Goal: Transaction & Acquisition: Purchase product/service

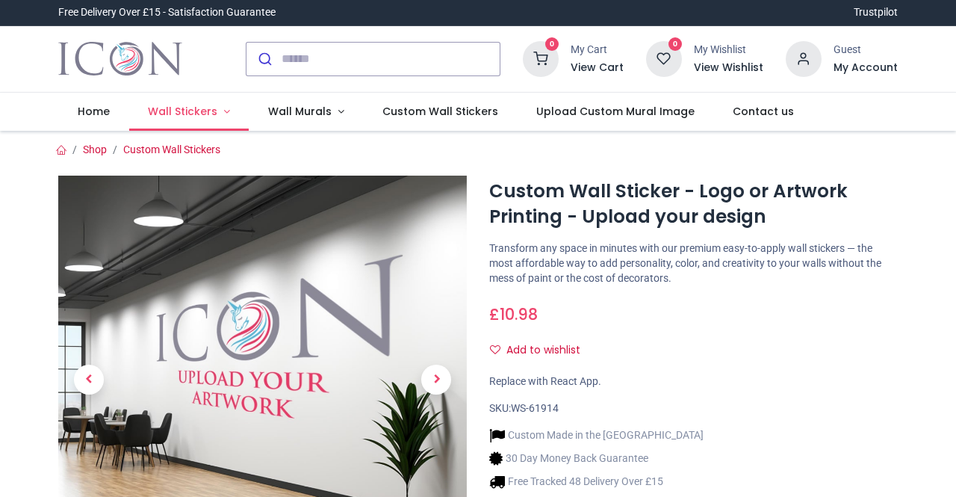
click at [230, 108] on link "Wall Stickers" at bounding box center [189, 112] width 120 height 39
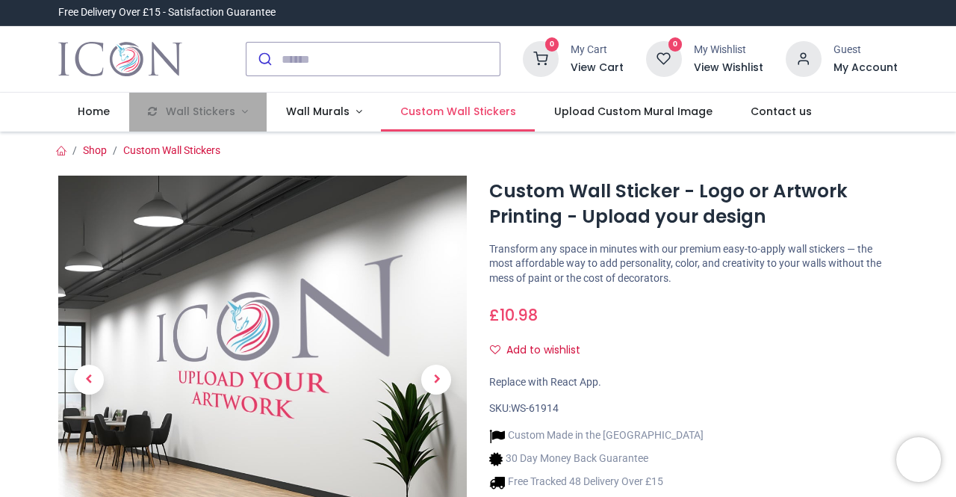
click at [469, 110] on span "Custom Wall Stickers" at bounding box center [458, 111] width 116 height 15
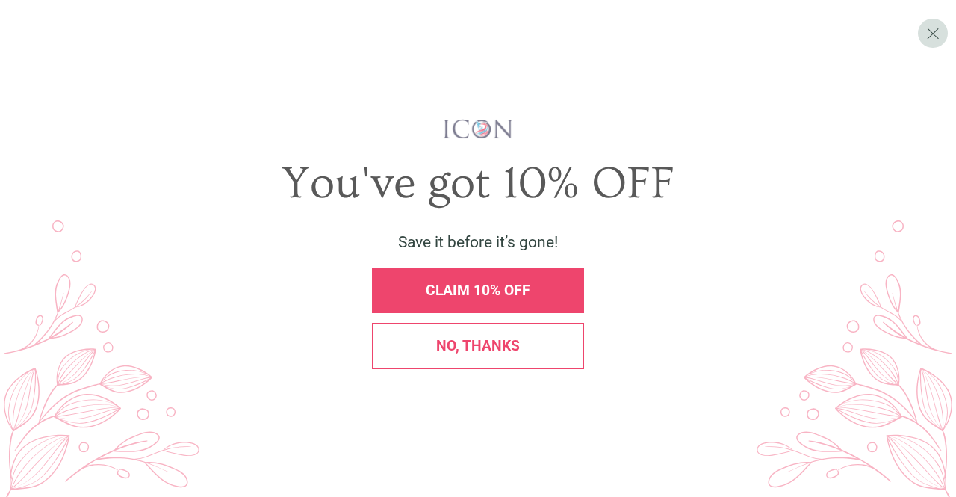
click at [479, 362] on div "No, thanks" at bounding box center [478, 346] width 212 height 46
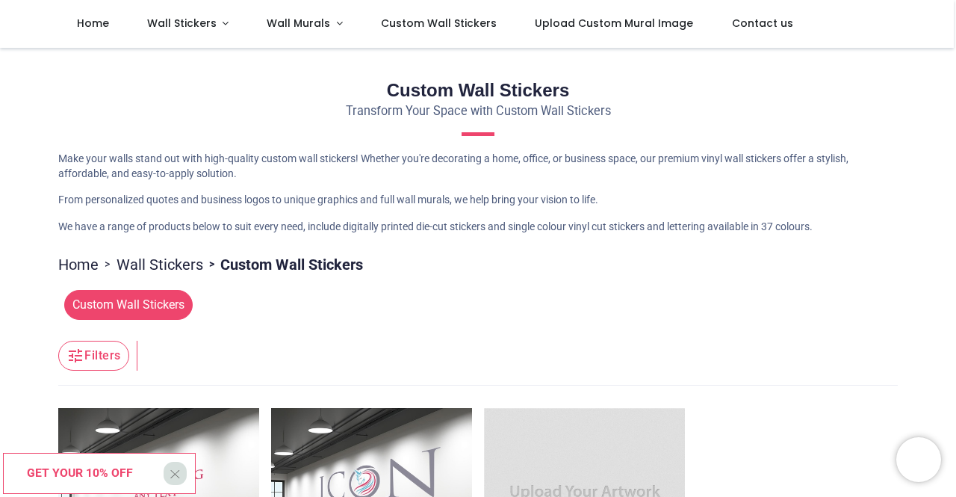
scroll to position [96, 0]
